Goal: Task Accomplishment & Management: Manage account settings

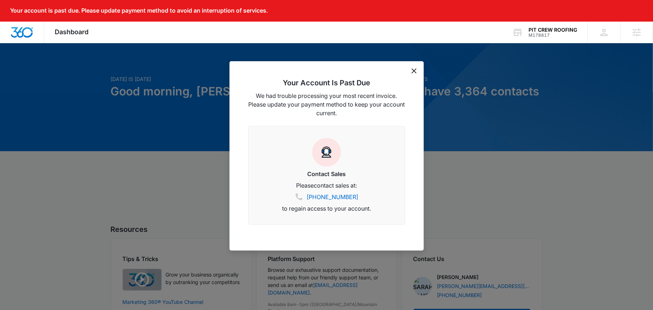
click at [416, 69] on div "Your Account Is Past Due We had trouble processing your most recent invoice. Pl…" at bounding box center [326, 155] width 194 height 189
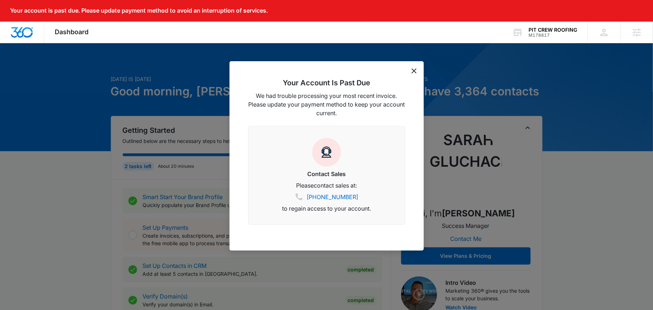
click at [414, 69] on icon "dismiss this dialog" at bounding box center [413, 70] width 5 height 5
click at [410, 72] on div "Your Account Is Past Due We had trouble processing your most recent invoice. Pl…" at bounding box center [326, 155] width 194 height 189
click at [415, 70] on icon "dismiss this dialog" at bounding box center [413, 70] width 5 height 5
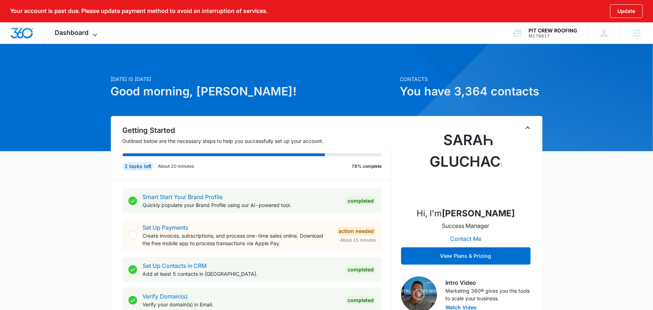
click at [79, 35] on span "Dashboard" at bounding box center [72, 33] width 34 height 8
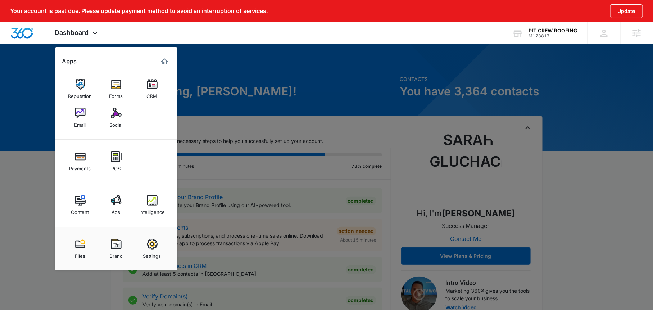
click at [152, 246] on img at bounding box center [152, 243] width 11 height 11
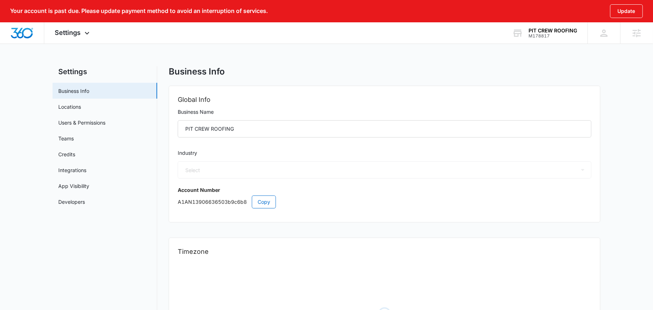
select select "4"
select select "US"
select select "America/New_York"
click at [86, 126] on link "Users & Permissions" at bounding box center [81, 123] width 47 height 8
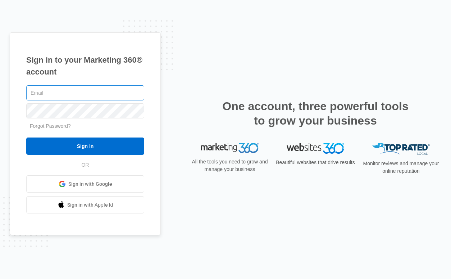
type input "sarah.gluchacki@madwire.com"
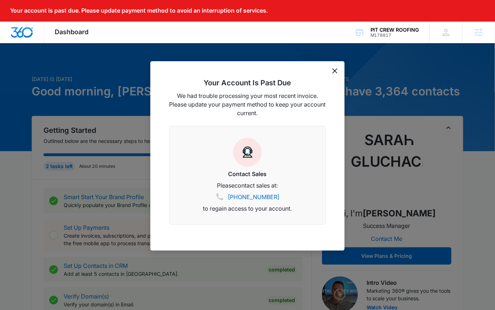
click at [64, 27] on div "Dashboard Apps Reputation Forms CRM Email Social Payments POS Content Ads Intel…" at bounding box center [71, 32] width 55 height 21
click at [338, 70] on div "Your Account Is Past Due We had trouble processing your most recent invoice. Pl…" at bounding box center [247, 155] width 194 height 189
click at [336, 71] on icon "dismiss this dialog" at bounding box center [334, 70] width 5 height 5
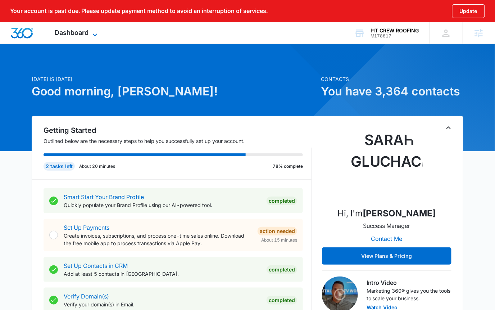
click at [83, 34] on span "Dashboard" at bounding box center [72, 33] width 34 height 8
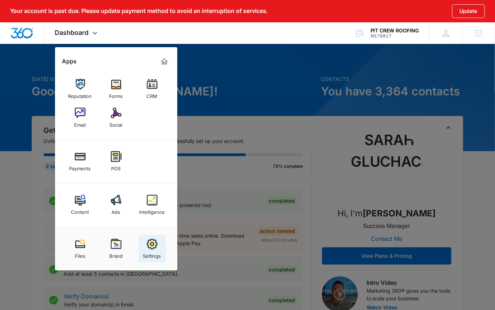
click at [156, 243] on img at bounding box center [152, 243] width 11 height 11
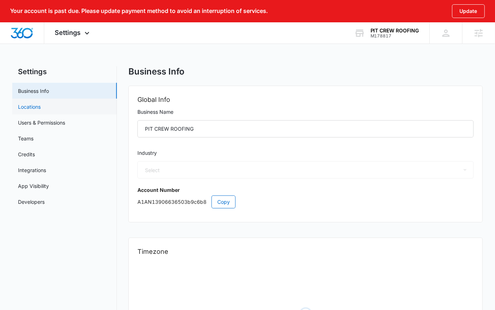
select select "4"
select select "US"
select select "America/New_York"
click at [58, 119] on link "Users & Permissions" at bounding box center [41, 123] width 47 height 8
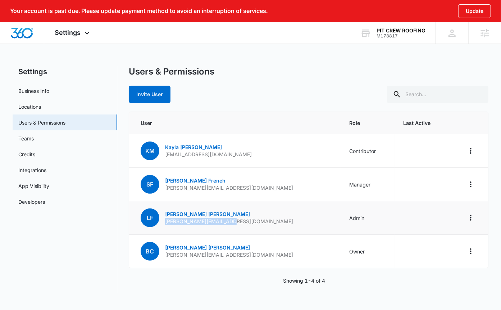
drag, startPoint x: 233, startPoint y: 221, endPoint x: 163, endPoint y: 224, distance: 70.5
click at [163, 224] on td "LF Leah Felgar leah@pitcrewroofing.com" at bounding box center [235, 217] width 212 height 33
click at [288, 107] on div "Users & Permissions Invite User User Role Last Active KM Kayla Mcintire kayla@p…" at bounding box center [309, 179] width 360 height 227
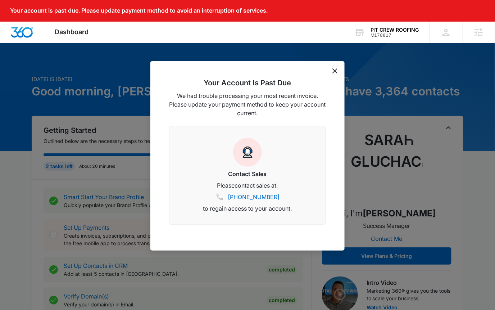
click at [331, 73] on div "Your Account Is Past Due We had trouble processing your most recent invoice. Pl…" at bounding box center [247, 155] width 194 height 189
click at [334, 72] on icon "dismiss this dialog" at bounding box center [334, 70] width 5 height 5
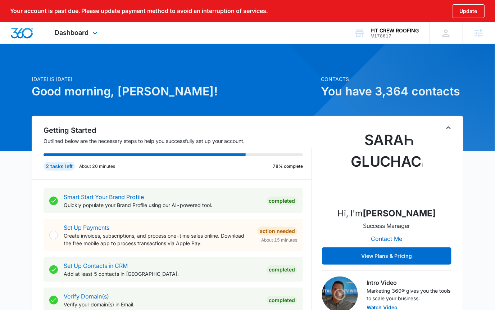
click at [54, 25] on div "Dashboard Apps Reputation Forms CRM Email Social Payments POS Content Ads Intel…" at bounding box center [77, 32] width 66 height 21
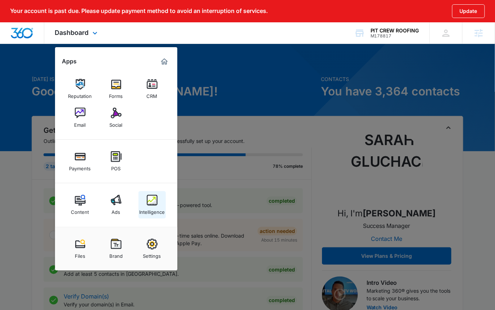
click at [146, 203] on link "Intelligence" at bounding box center [151, 204] width 27 height 27
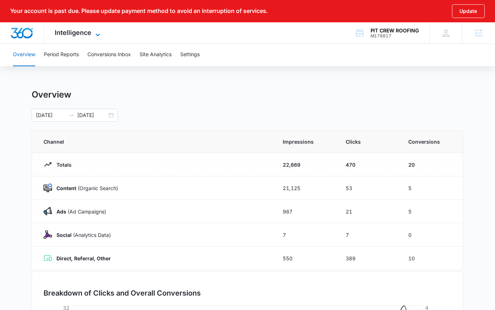
click at [79, 35] on span "Intelligence" at bounding box center [73, 33] width 37 height 8
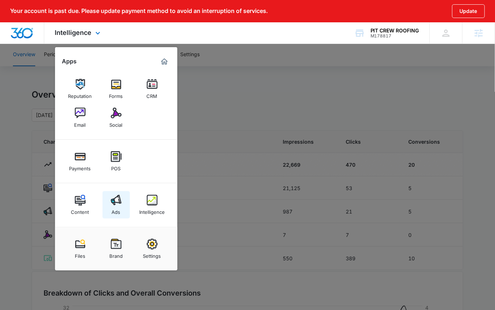
click at [111, 196] on img at bounding box center [116, 200] width 11 height 11
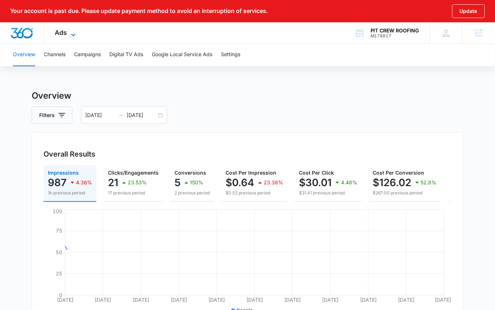
click at [61, 32] on span "Ads" at bounding box center [61, 33] width 12 height 8
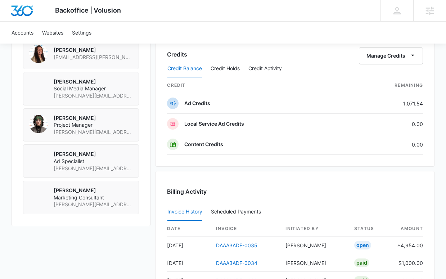
scroll to position [657, 0]
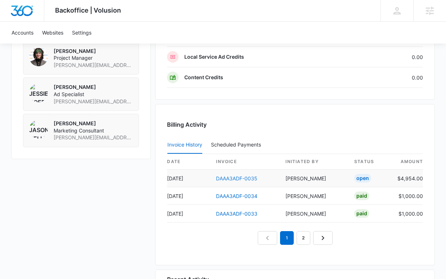
click at [240, 177] on link "DAAA3ADF-0035" at bounding box center [236, 178] width 41 height 6
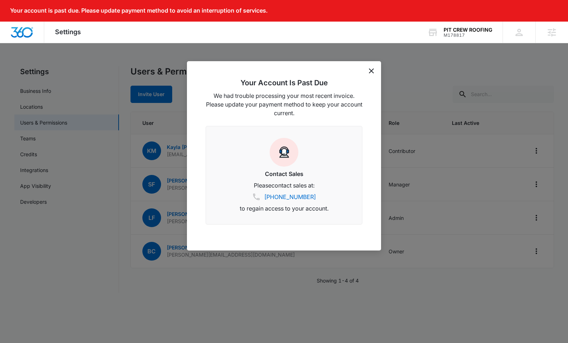
click at [369, 71] on icon "dismiss this dialog" at bounding box center [371, 70] width 5 height 5
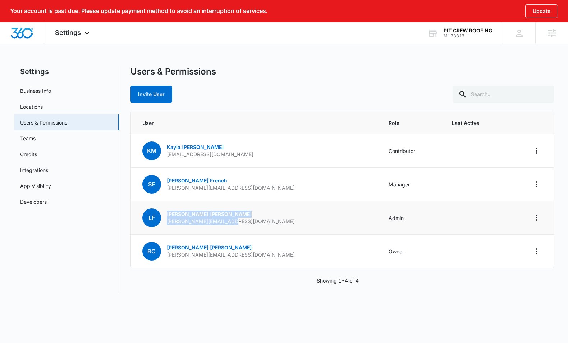
drag, startPoint x: 256, startPoint y: 219, endPoint x: 160, endPoint y: 216, distance: 96.1
click at [160, 216] on td "LF Leah Felgar leah@pitcrewroofing.com" at bounding box center [255, 217] width 249 height 33
copy div "Leah Felgar leah@pitcrewroofing.com"
click at [286, 77] on div "Users & Permissions Invite User" at bounding box center [343, 84] width 424 height 37
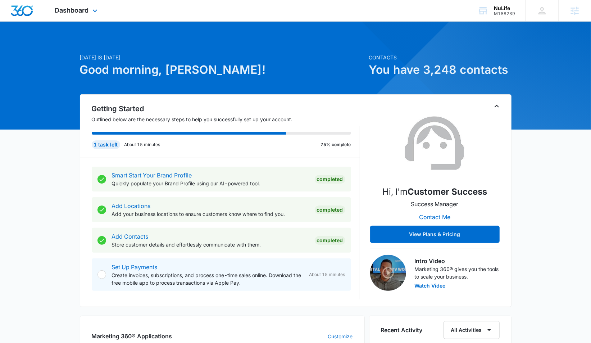
click at [75, 16] on div "Dashboard Apps Reputation Websites Forms CRM Email Payments POS Ads Intelligenc…" at bounding box center [77, 10] width 66 height 21
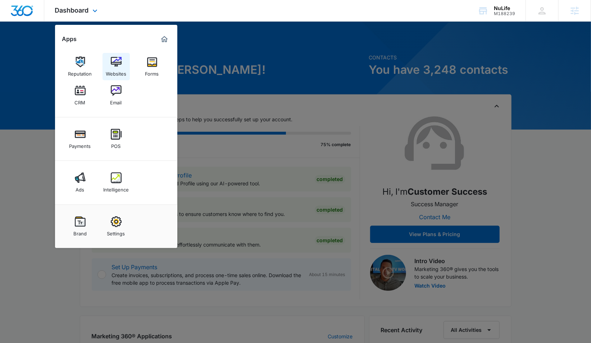
click at [111, 67] on img at bounding box center [116, 61] width 11 height 11
